Goal: Task Accomplishment & Management: Manage account settings

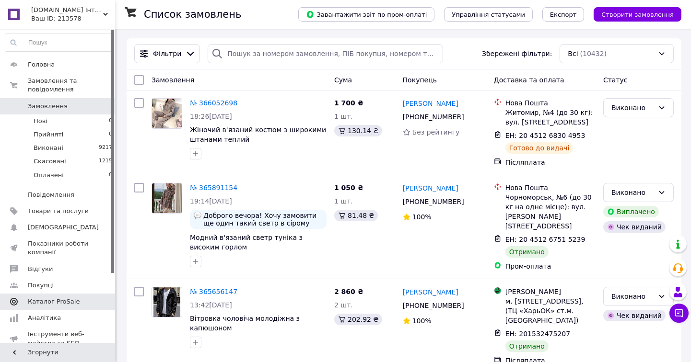
click at [65, 298] on span "Каталог ProSale" at bounding box center [54, 302] width 52 height 9
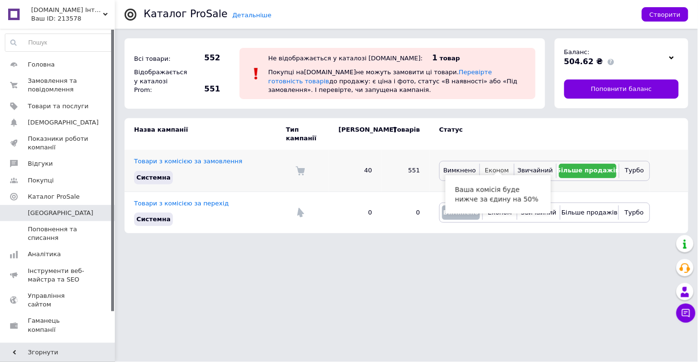
click at [497, 167] on span "Економ" at bounding box center [497, 170] width 24 height 7
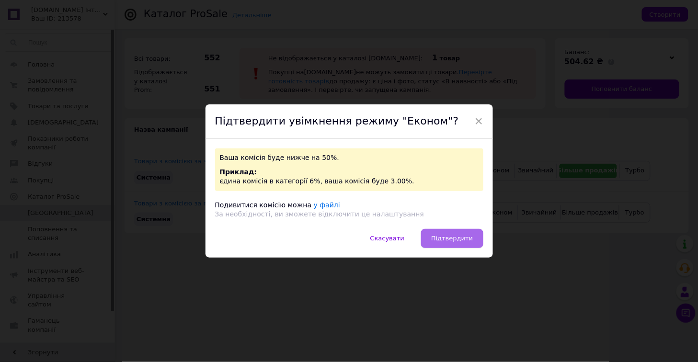
click at [454, 240] on span "Підтвердити" at bounding box center [452, 238] width 42 height 7
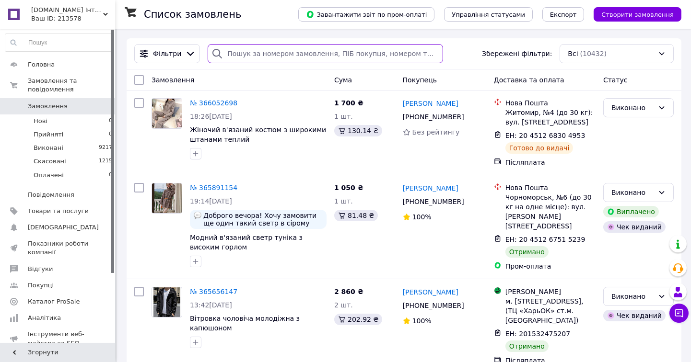
click at [227, 52] on input "search" at bounding box center [325, 53] width 235 height 19
paste input "380961176767"
type input "380961176767"
